Goal: Task Accomplishment & Management: Complete application form

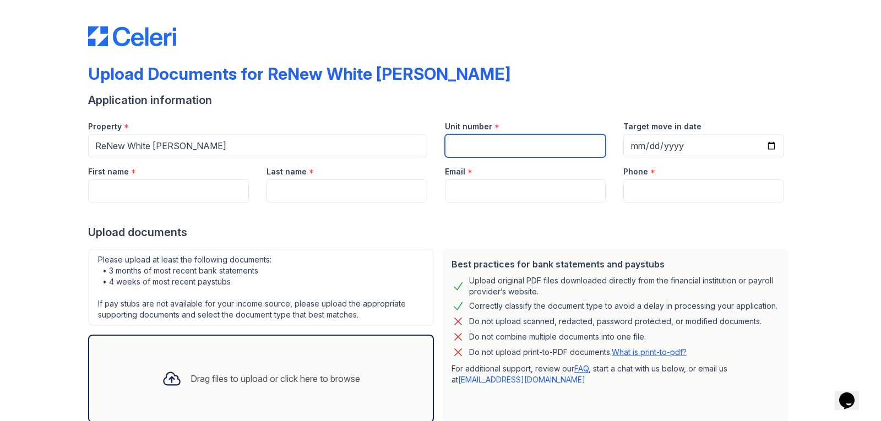
click at [534, 136] on input "Unit number" at bounding box center [525, 145] width 161 height 23
type input "1"
click at [468, 203] on div at bounding box center [440, 214] width 705 height 22
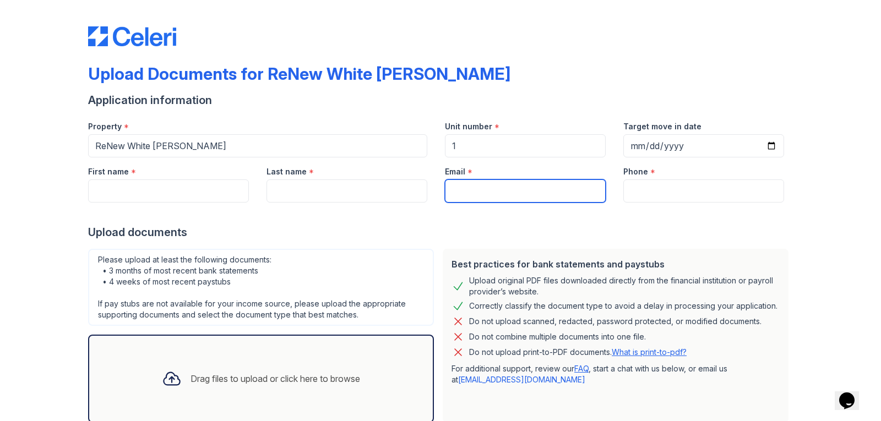
click at [466, 190] on input "Email" at bounding box center [525, 191] width 161 height 23
type input "[EMAIL_ADDRESS][DOMAIN_NAME]"
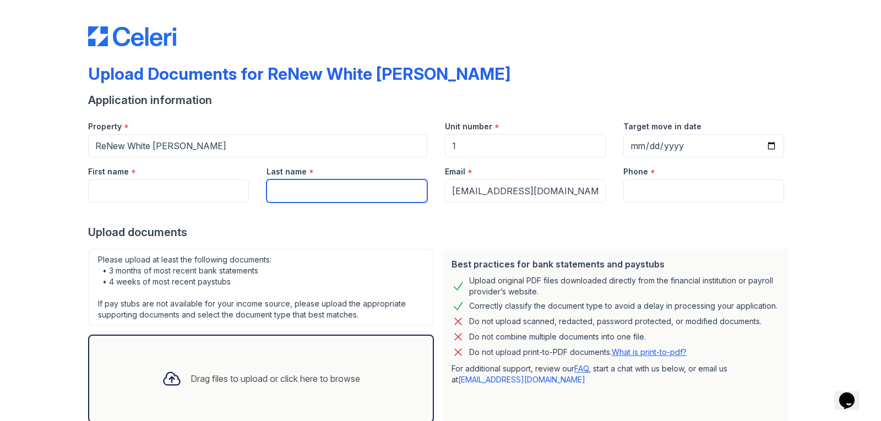
click at [343, 188] on input "Last name" at bounding box center [347, 191] width 161 height 23
type input "[PERSON_NAME]"
type input "Mekhi"
type input "2406034693"
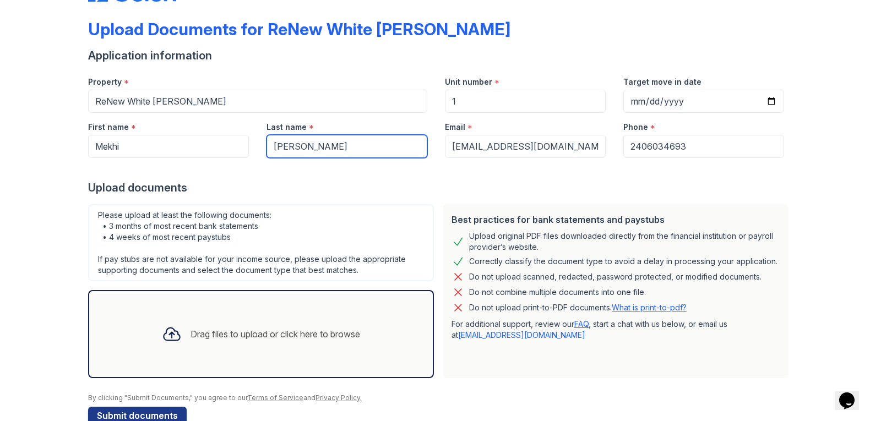
scroll to position [70, 0]
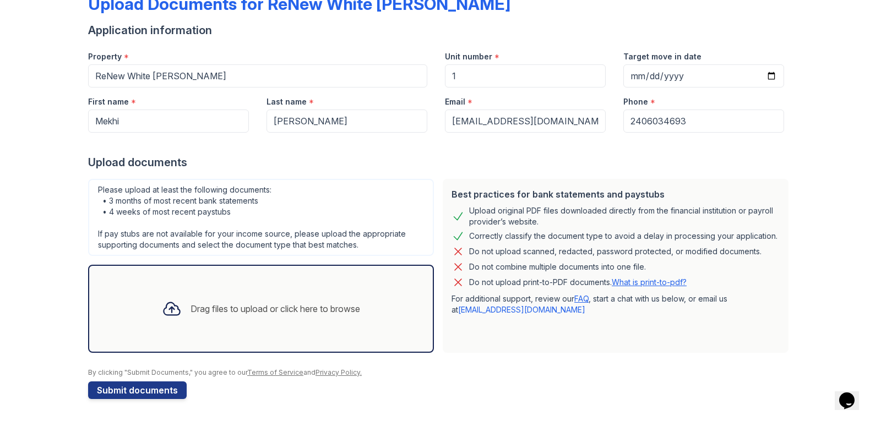
click at [201, 317] on div "Drag files to upload or click here to browse" at bounding box center [261, 308] width 216 height 37
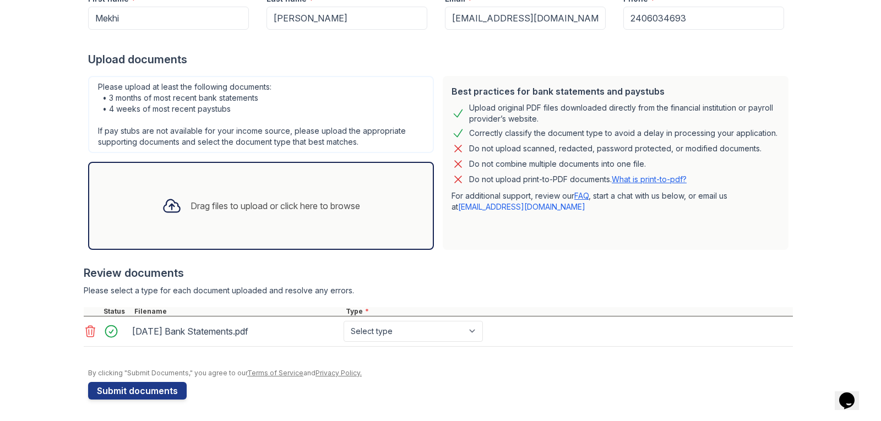
scroll to position [174, 0]
click at [241, 192] on div "Drag files to upload or click here to browse" at bounding box center [261, 205] width 216 height 37
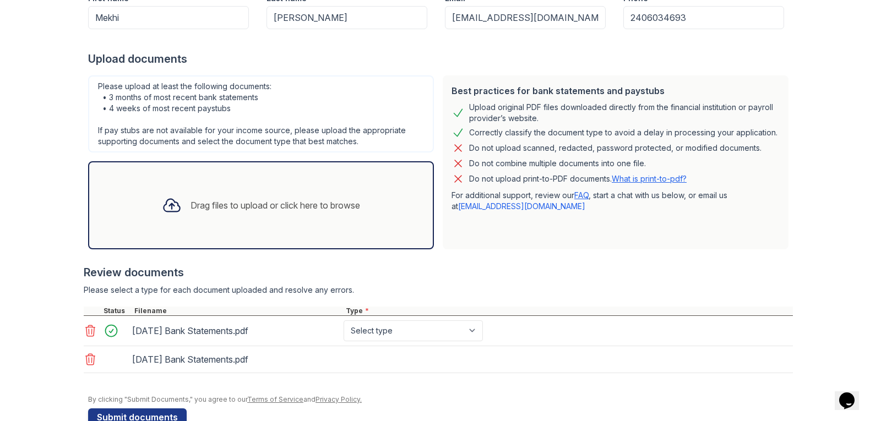
click at [248, 194] on div "Drag files to upload or click here to browse" at bounding box center [261, 205] width 216 height 37
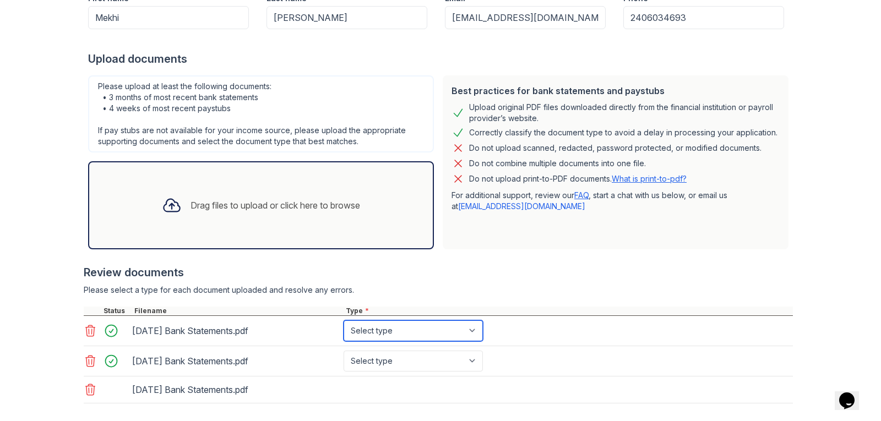
click at [453, 332] on select "Select type Paystub Bank Statement Offer Letter Tax Documents Benefit Award Let…" at bounding box center [413, 331] width 139 height 21
select select "bank_statement"
click at [344, 321] on select "Select type Paystub Bank Statement Offer Letter Tax Documents Benefit Award Let…" at bounding box center [413, 331] width 139 height 21
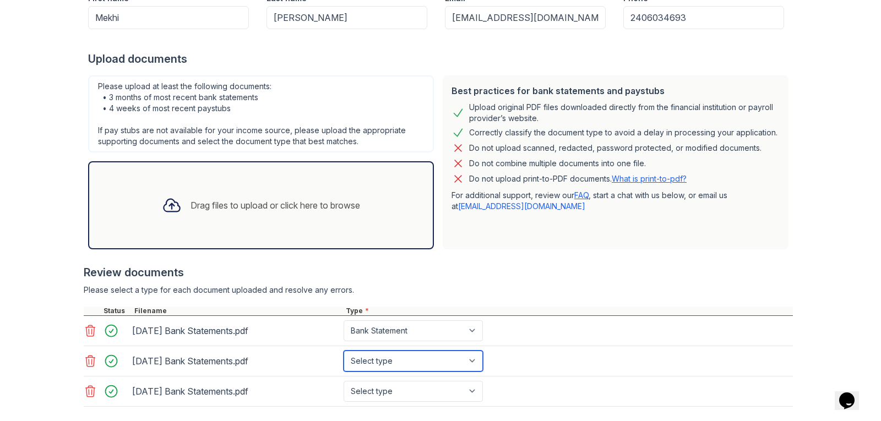
click at [392, 360] on select "Select type Paystub Bank Statement Offer Letter Tax Documents Benefit Award Let…" at bounding box center [413, 361] width 139 height 21
select select "bank_statement"
click at [344, 351] on select "Select type Paystub Bank Statement Offer Letter Tax Documents Benefit Award Let…" at bounding box center [413, 361] width 139 height 21
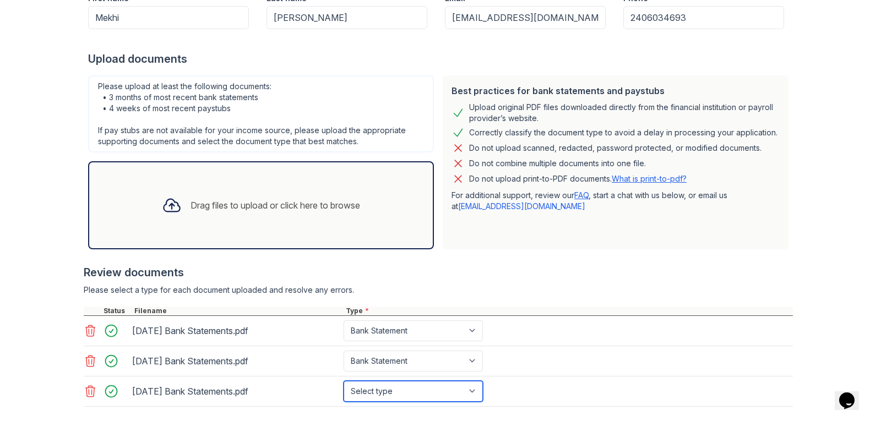
drag, startPoint x: 382, startPoint y: 388, endPoint x: 380, endPoint y: 383, distance: 5.9
click at [382, 388] on select "Select type Paystub Bank Statement Offer Letter Tax Documents Benefit Award Let…" at bounding box center [413, 391] width 139 height 21
select select "bank_statement"
click at [344, 381] on select "Select type Paystub Bank Statement Offer Letter Tax Documents Benefit Award Let…" at bounding box center [413, 391] width 139 height 21
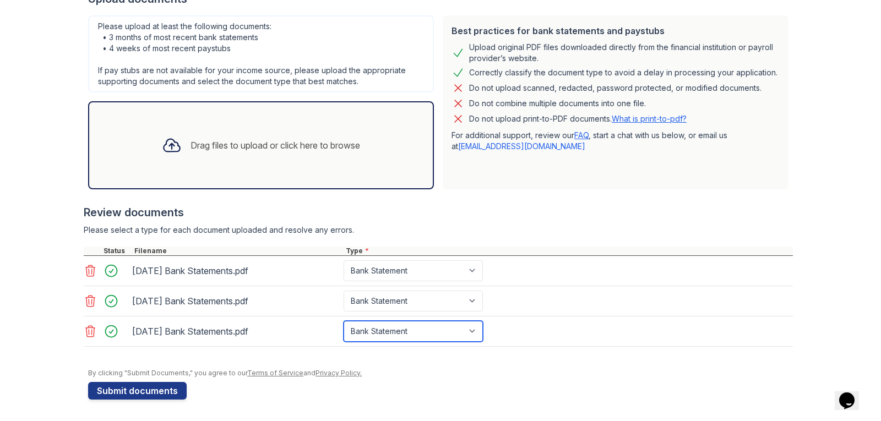
scroll to position [234, 0]
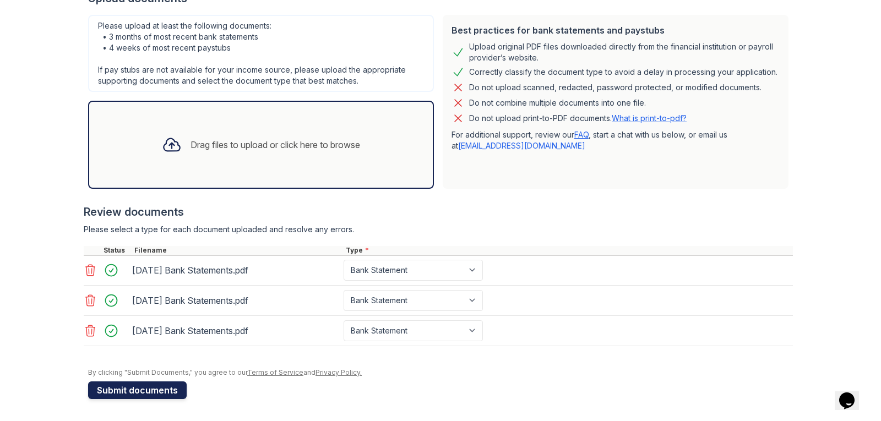
drag, startPoint x: 129, startPoint y: 388, endPoint x: 159, endPoint y: 409, distance: 36.1
click at [129, 388] on button "Submit documents" at bounding box center [137, 391] width 99 height 18
